Goal: Navigation & Orientation: Find specific page/section

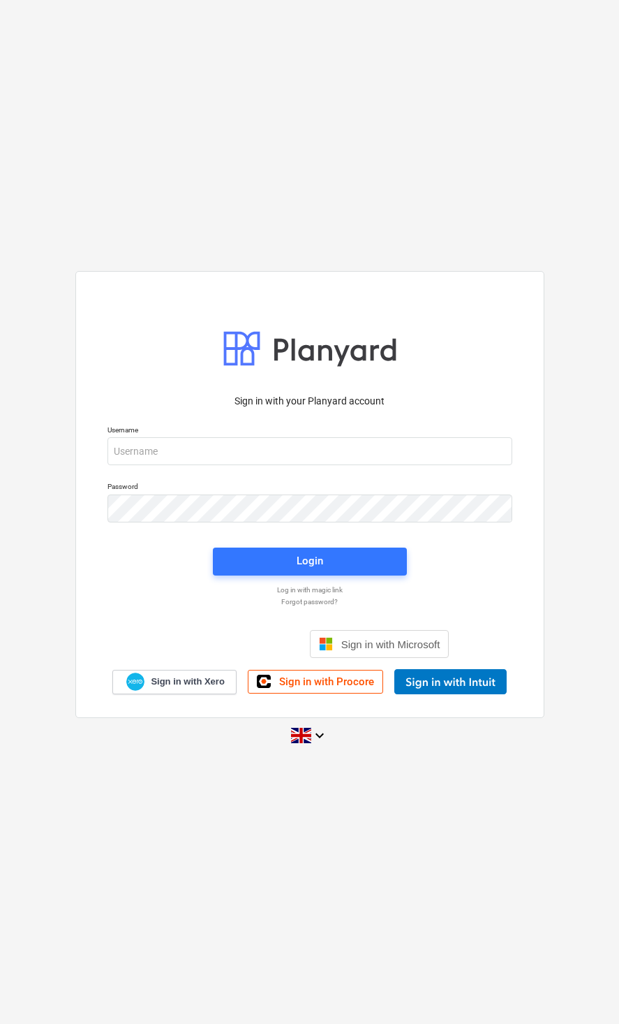
click at [445, 433] on p "Username" at bounding box center [310, 431] width 405 height 12
click at [425, 450] on input "email" at bounding box center [310, 451] width 405 height 28
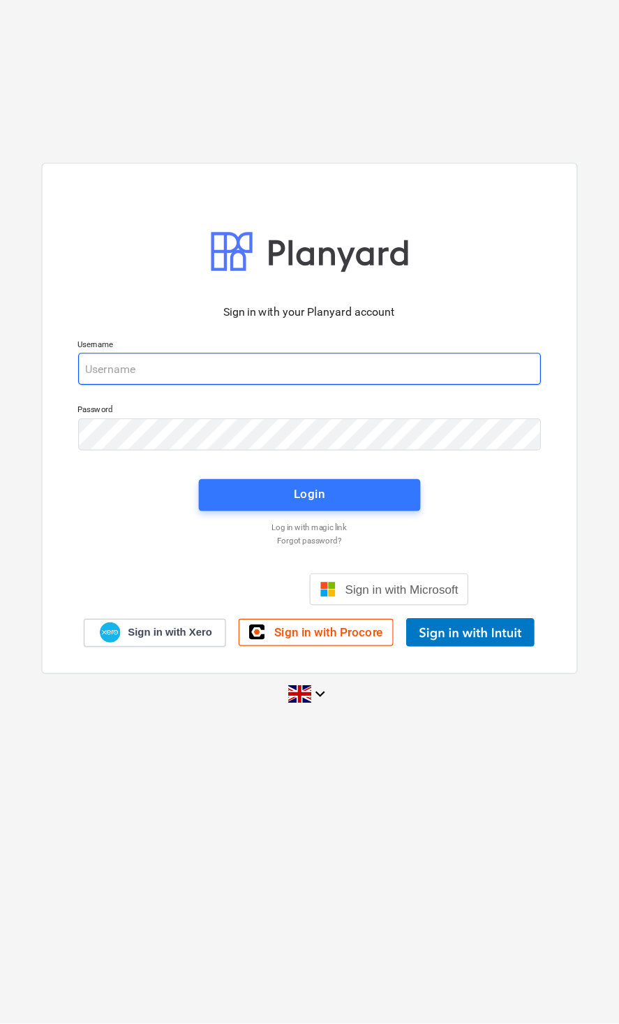
type input "[EMAIL_ADDRESS][DOMAIN_NAME]"
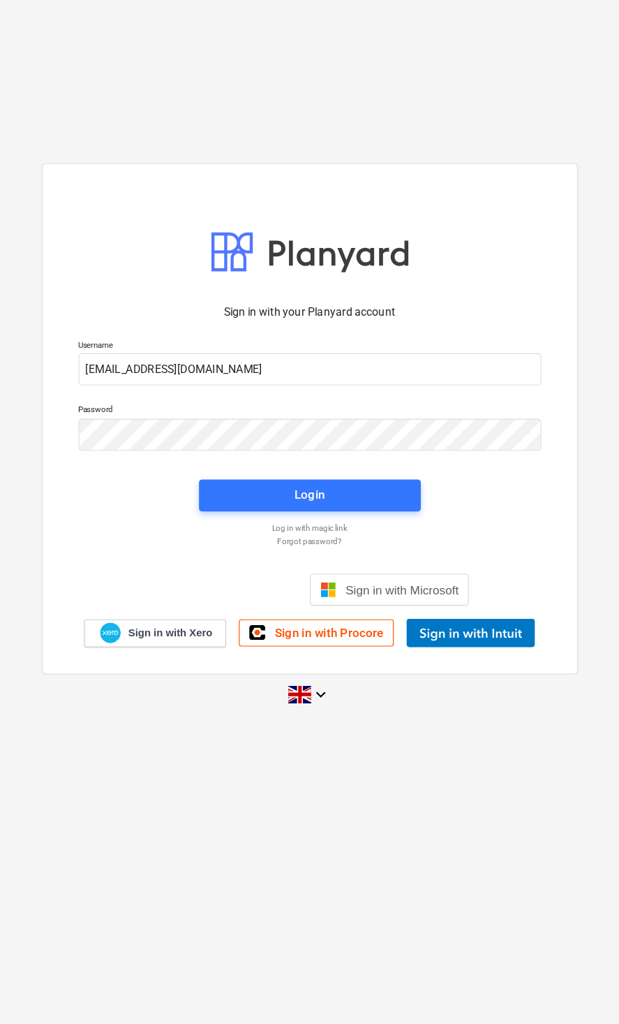
click at [321, 552] on span "Login" at bounding box center [310, 561] width 161 height 18
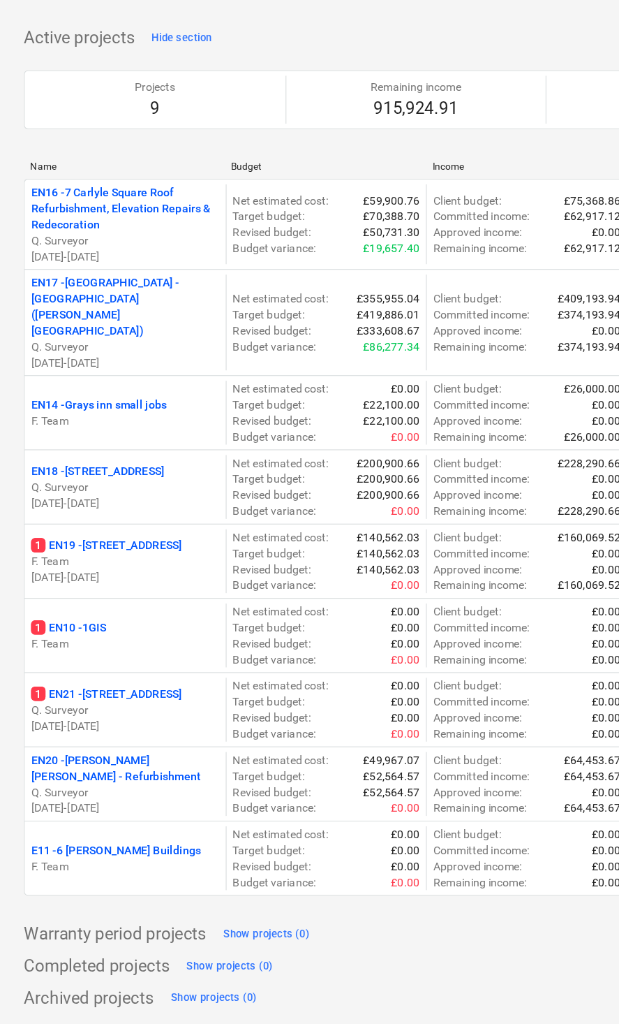
scroll to position [22, 0]
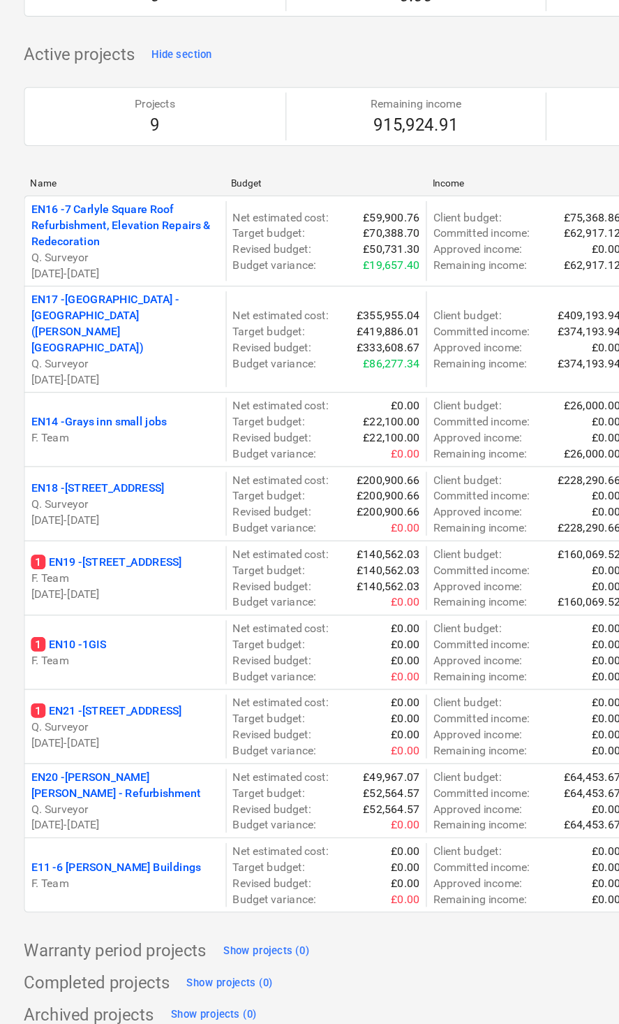
click at [190, 1008] on div "Show projects (0)" at bounding box center [186, 1016] width 75 height 16
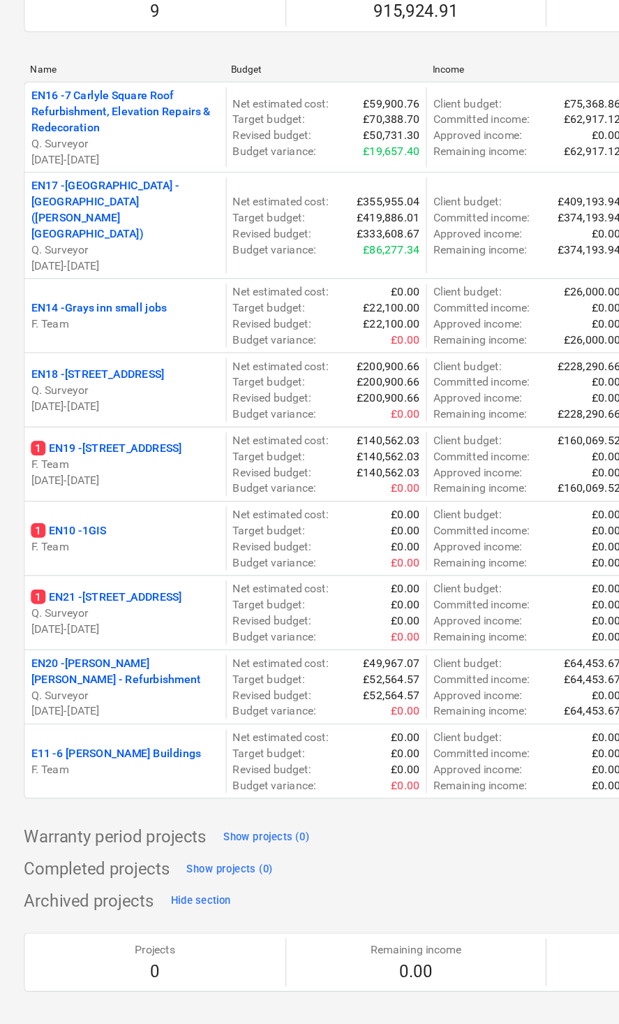
scroll to position [107, 0]
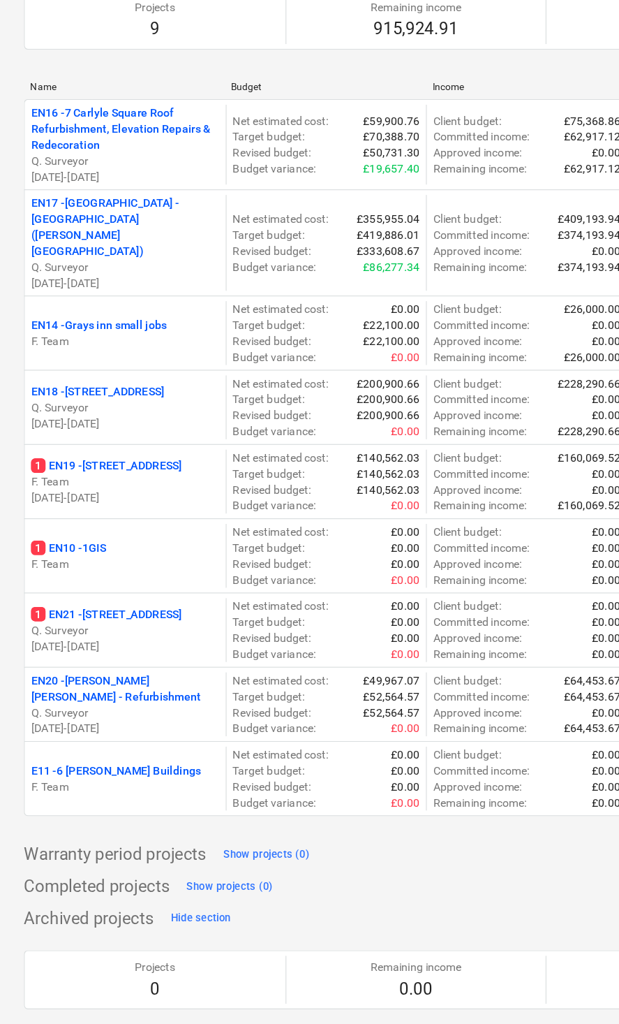
click at [183, 924] on div "Hide section" at bounding box center [175, 932] width 52 height 16
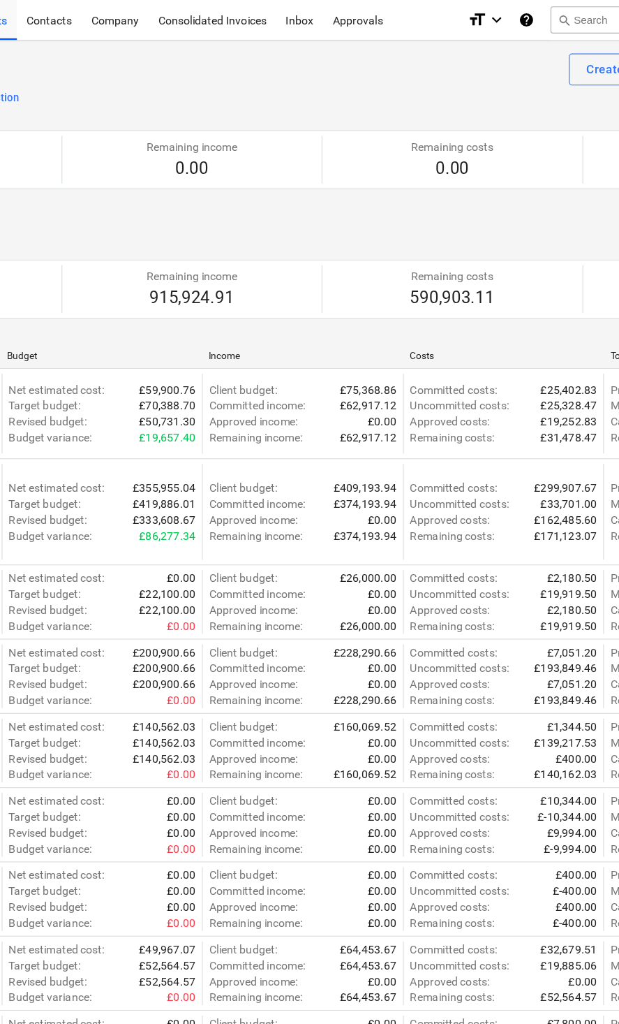
scroll to position [0, 0]
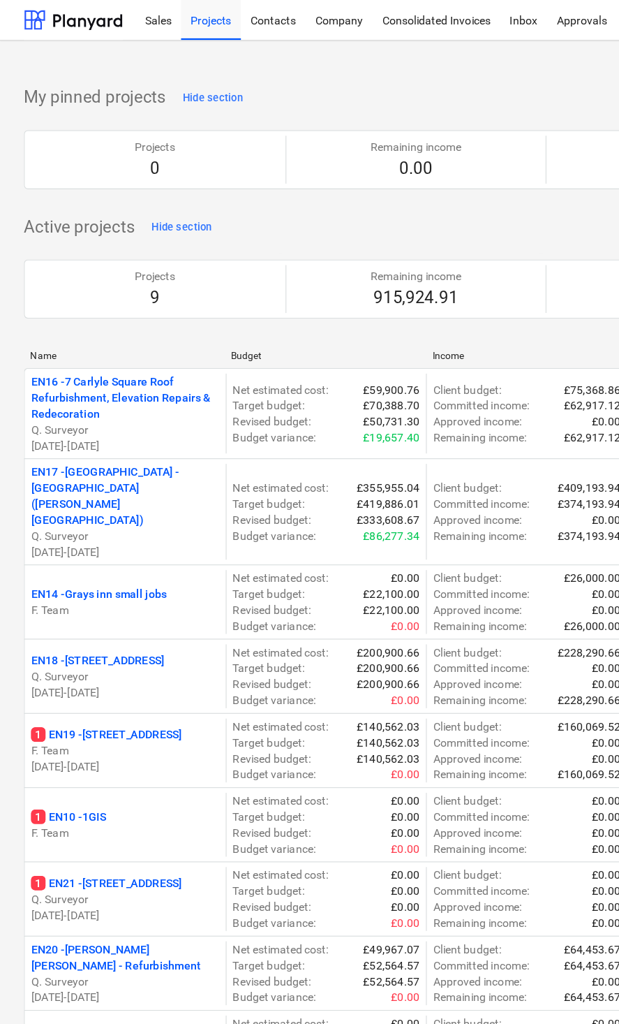
click at [116, 635] on p "1 EN19 - [STREET_ADDRESS]" at bounding box center [93, 642] width 132 height 14
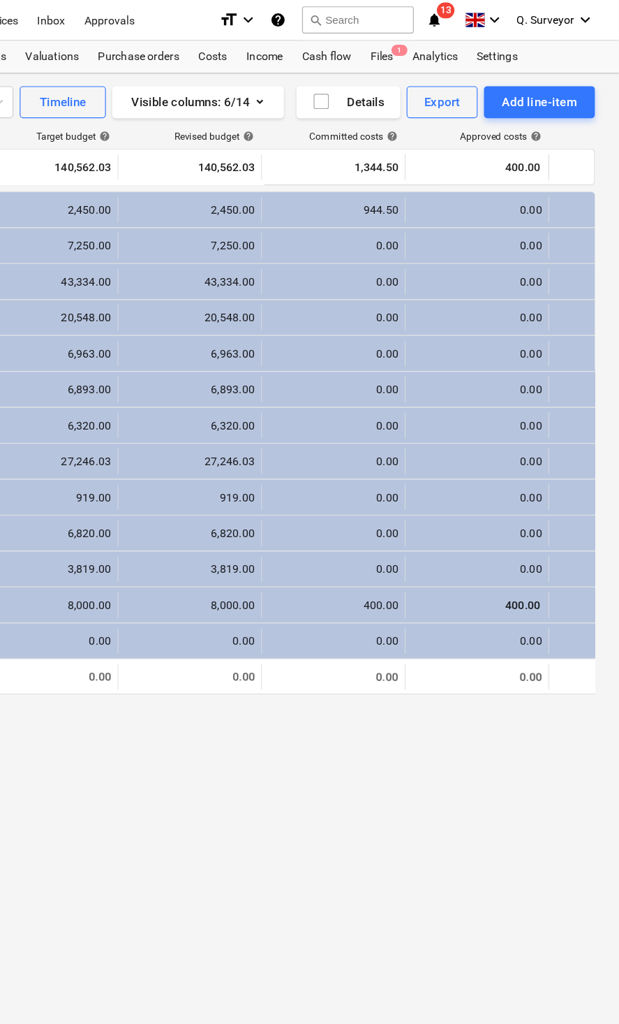
click at [394, 53] on div "Files 1" at bounding box center [412, 50] width 36 height 28
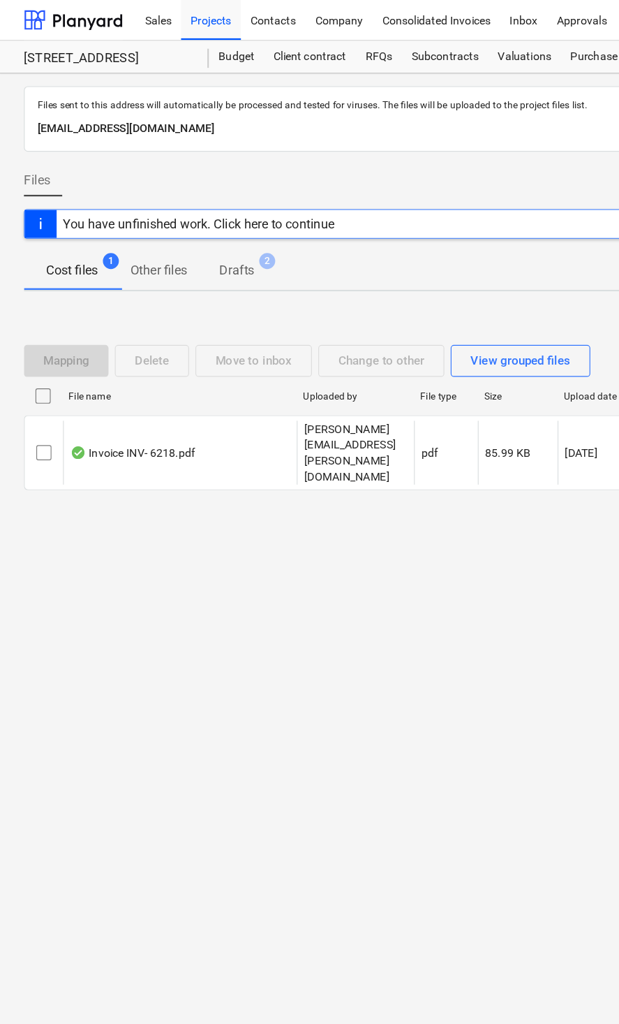
click at [188, 27] on div "Projects" at bounding box center [184, 17] width 52 height 36
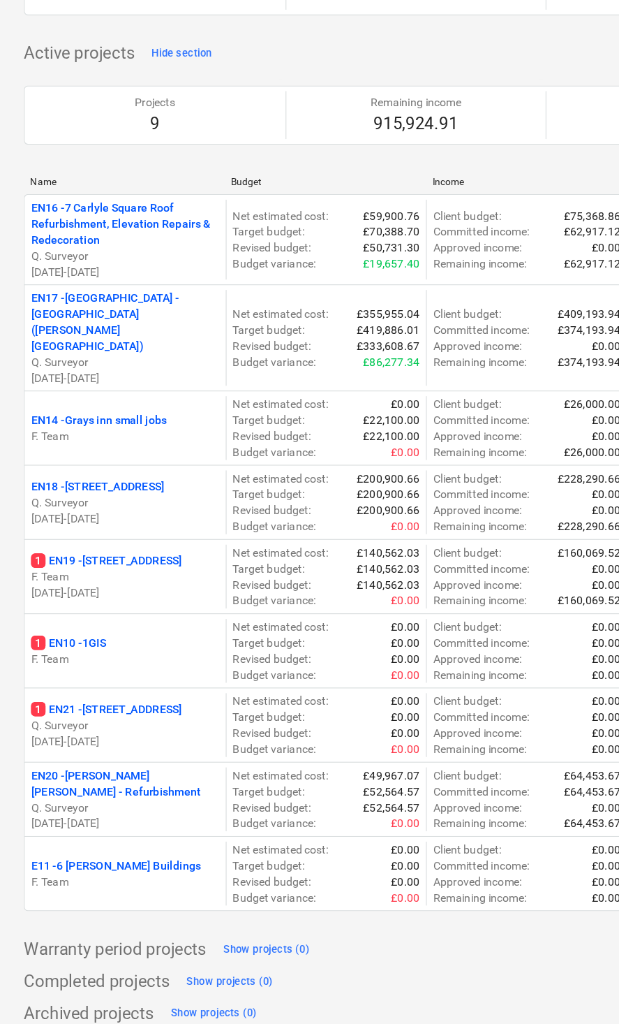
scroll to position [22, 0]
click at [83, 685] on p "1 EN10 - 1GIS" at bounding box center [60, 692] width 66 height 14
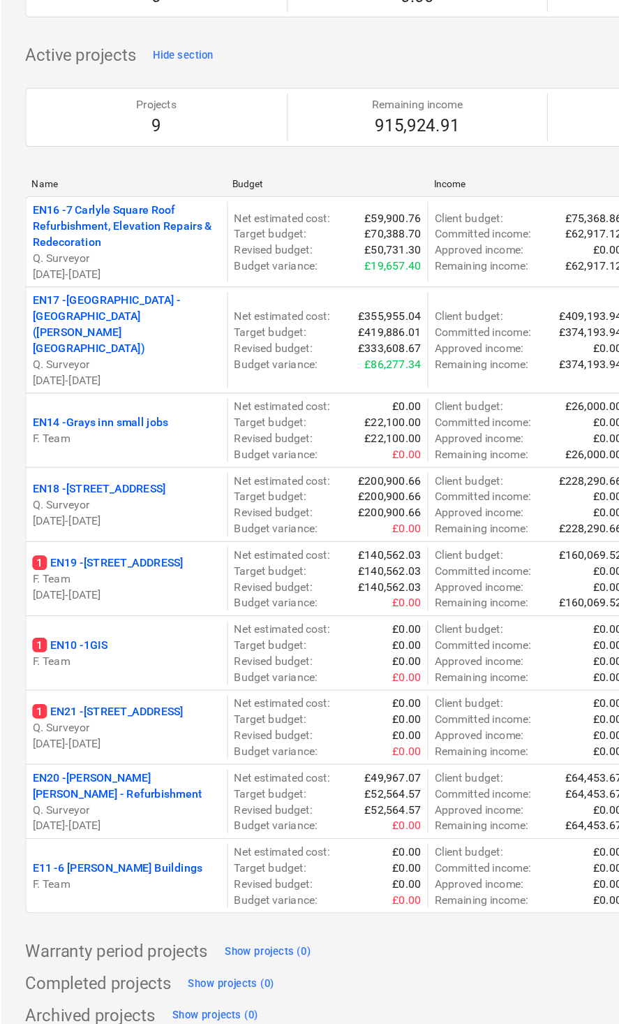
scroll to position [22, 0]
click at [120, 743] on p "[STREET_ADDRESS]" at bounding box center [93, 750] width 132 height 14
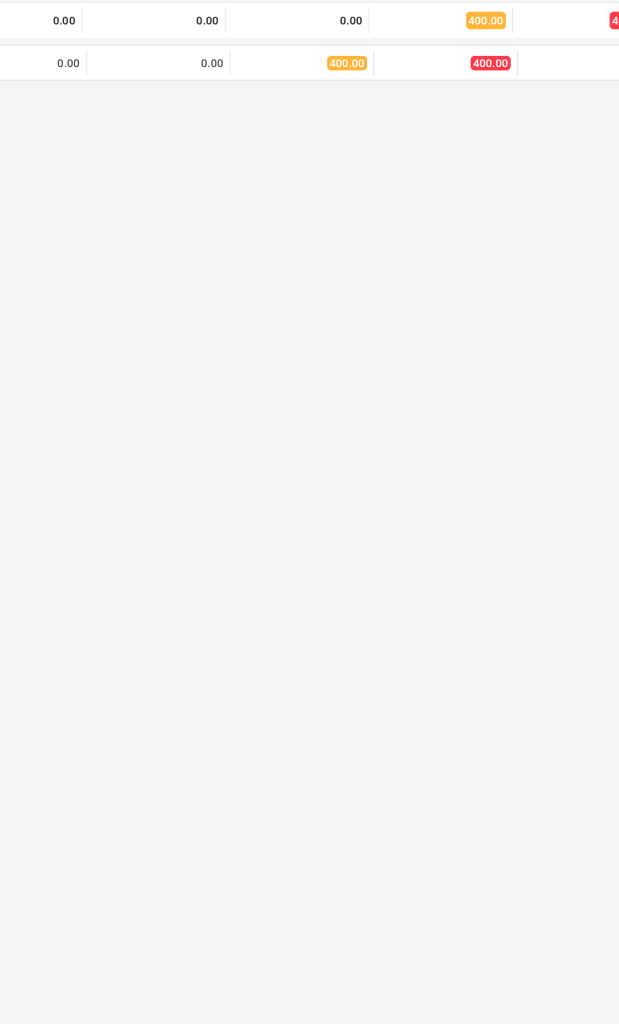
scroll to position [0, 336]
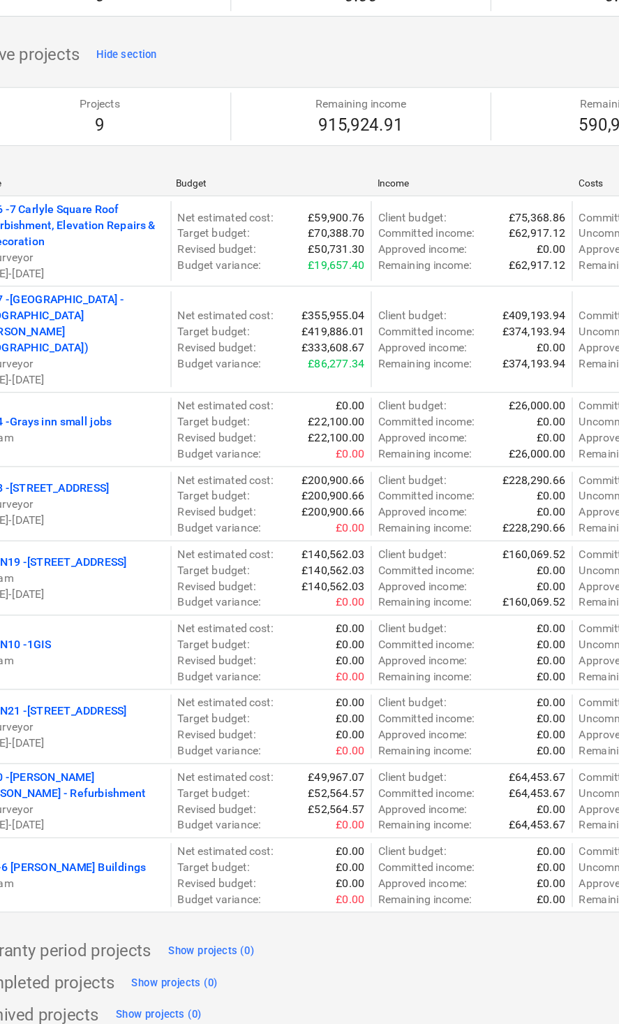
scroll to position [22, 0]
